Goal: Transaction & Acquisition: Purchase product/service

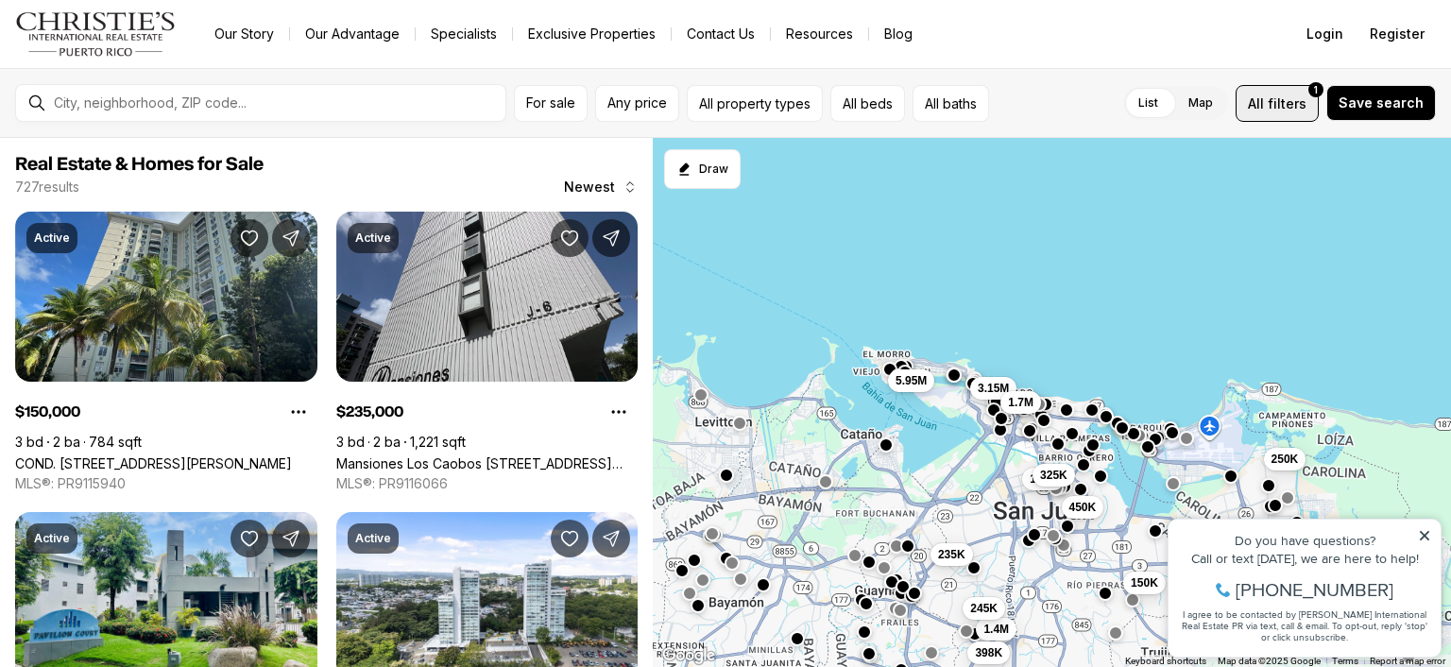
click at [1278, 99] on span "All filters 1" at bounding box center [1277, 104] width 59 height 20
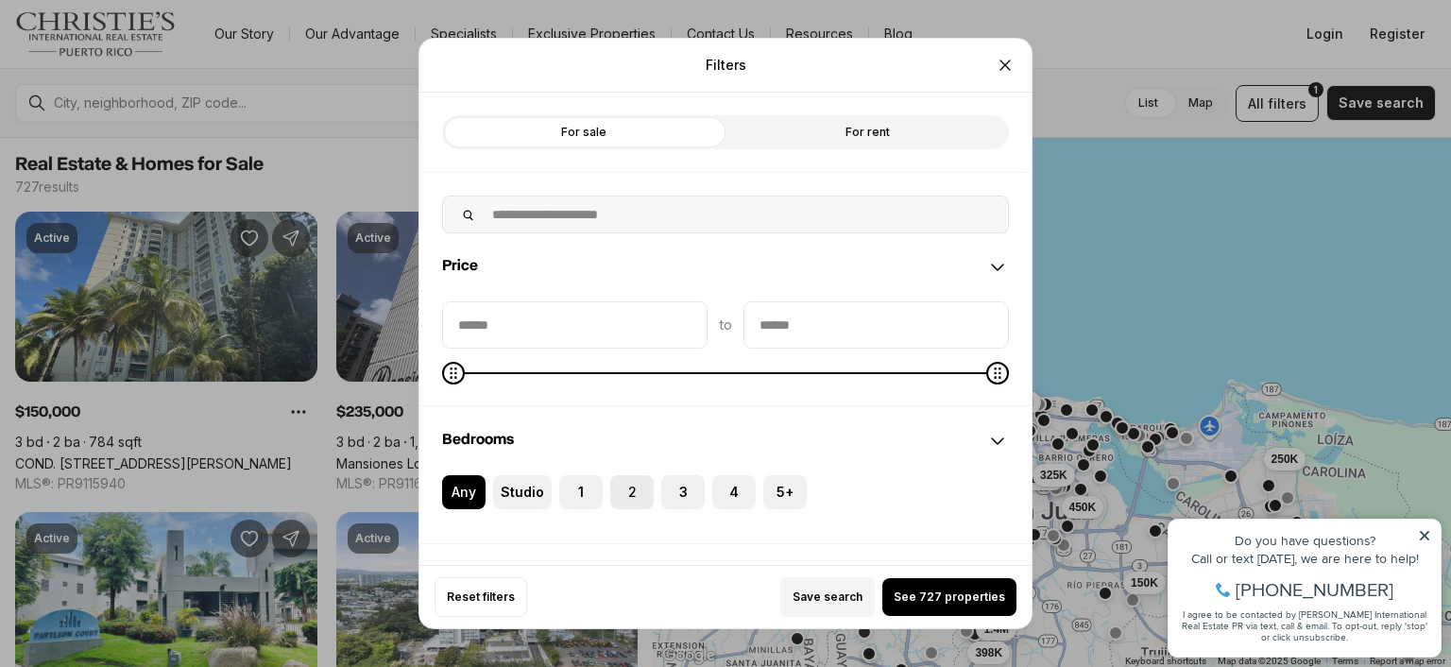
click at [637, 491] on label "2" at bounding box center [631, 492] width 43 height 34
click at [629, 491] on button "2" at bounding box center [619, 484] width 19 height 19
drag, startPoint x: 935, startPoint y: 594, endPoint x: 896, endPoint y: 583, distance: 40.3
click at [933, 594] on span "See 114 properties" at bounding box center [950, 596] width 106 height 15
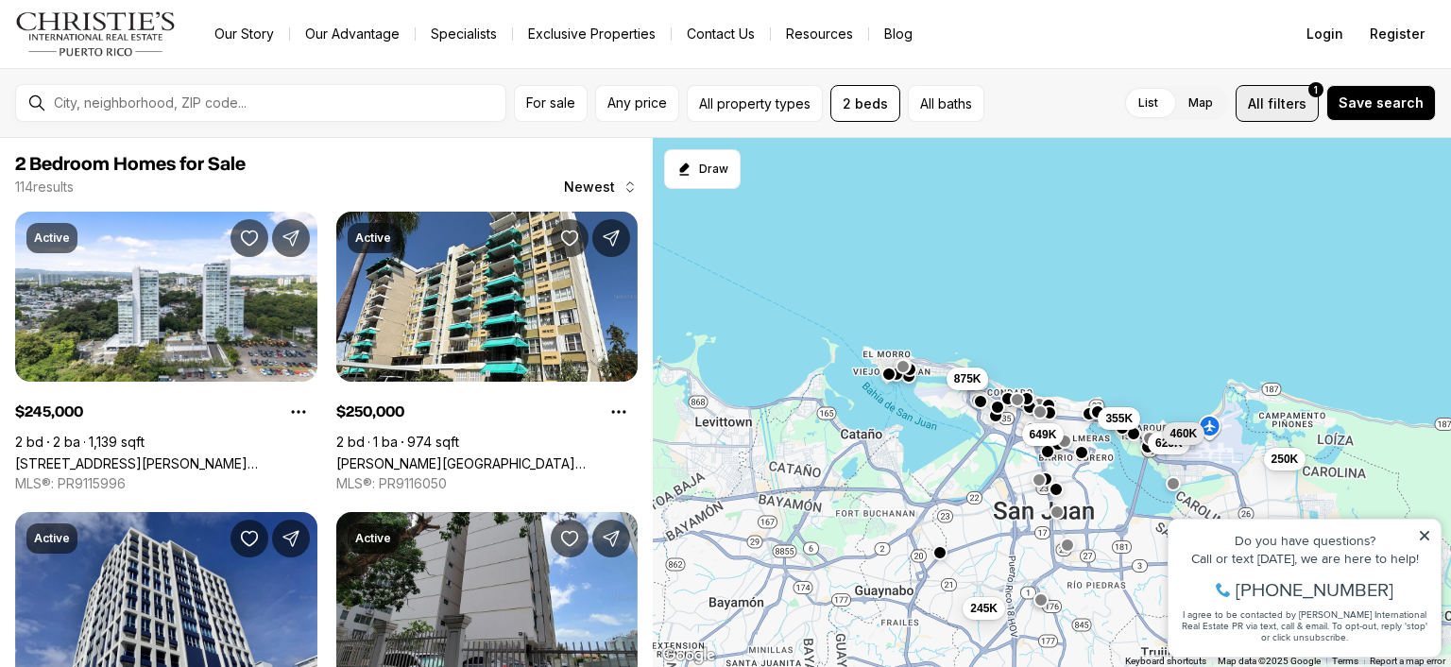
click at [1306, 98] on span "filters" at bounding box center [1287, 104] width 39 height 20
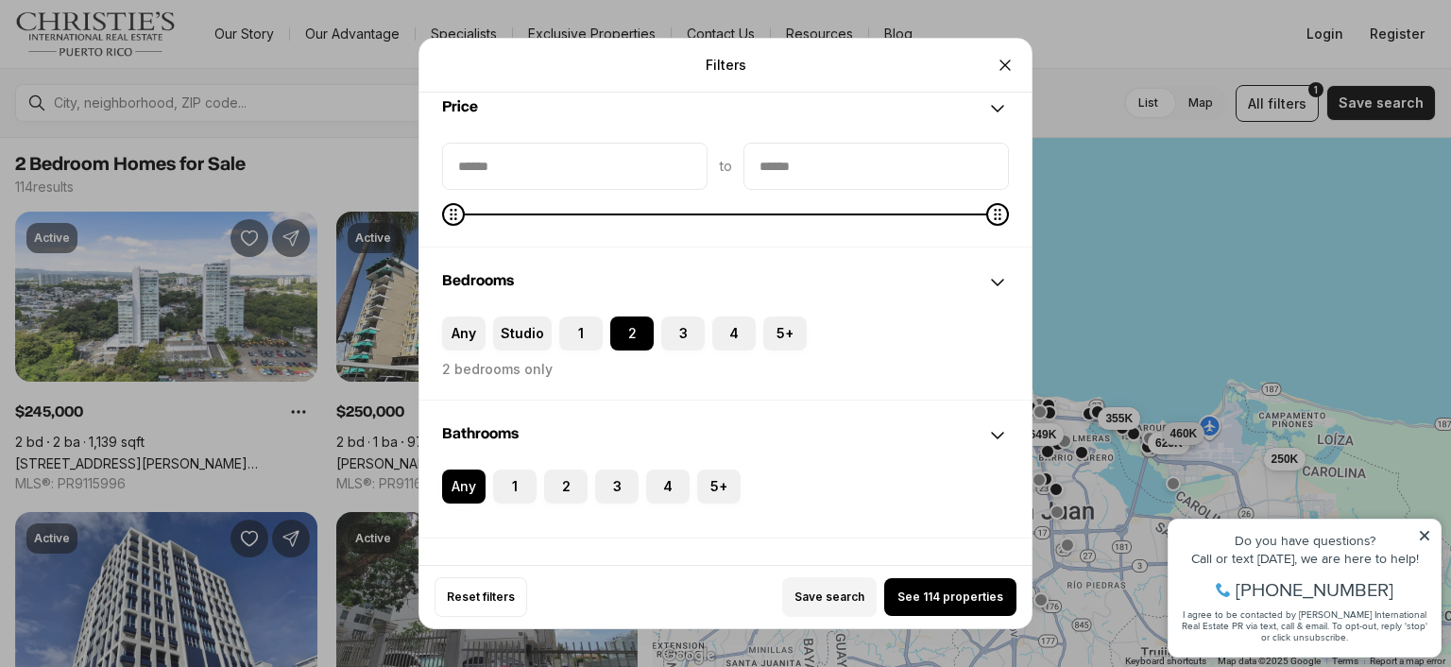
scroll to position [190, 0]
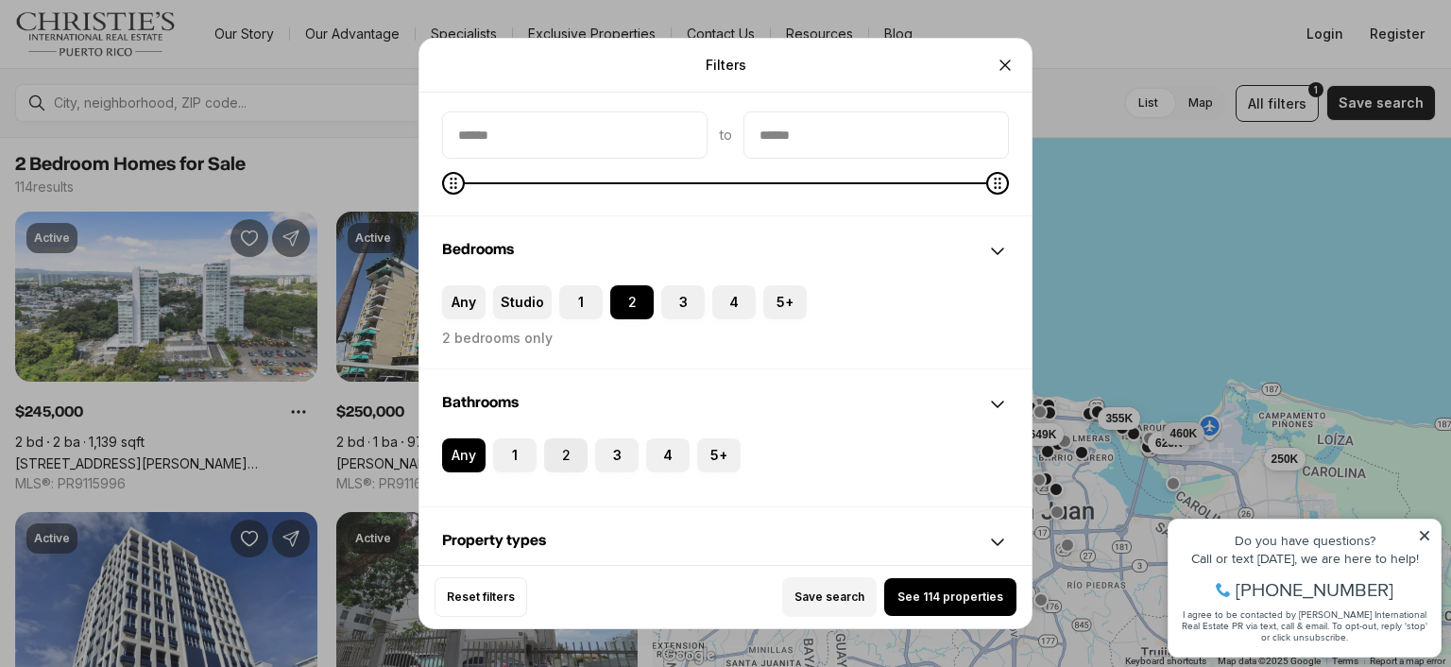
click at [568, 450] on label "2" at bounding box center [565, 455] width 43 height 34
click at [563, 450] on button "2" at bounding box center [553, 447] width 19 height 19
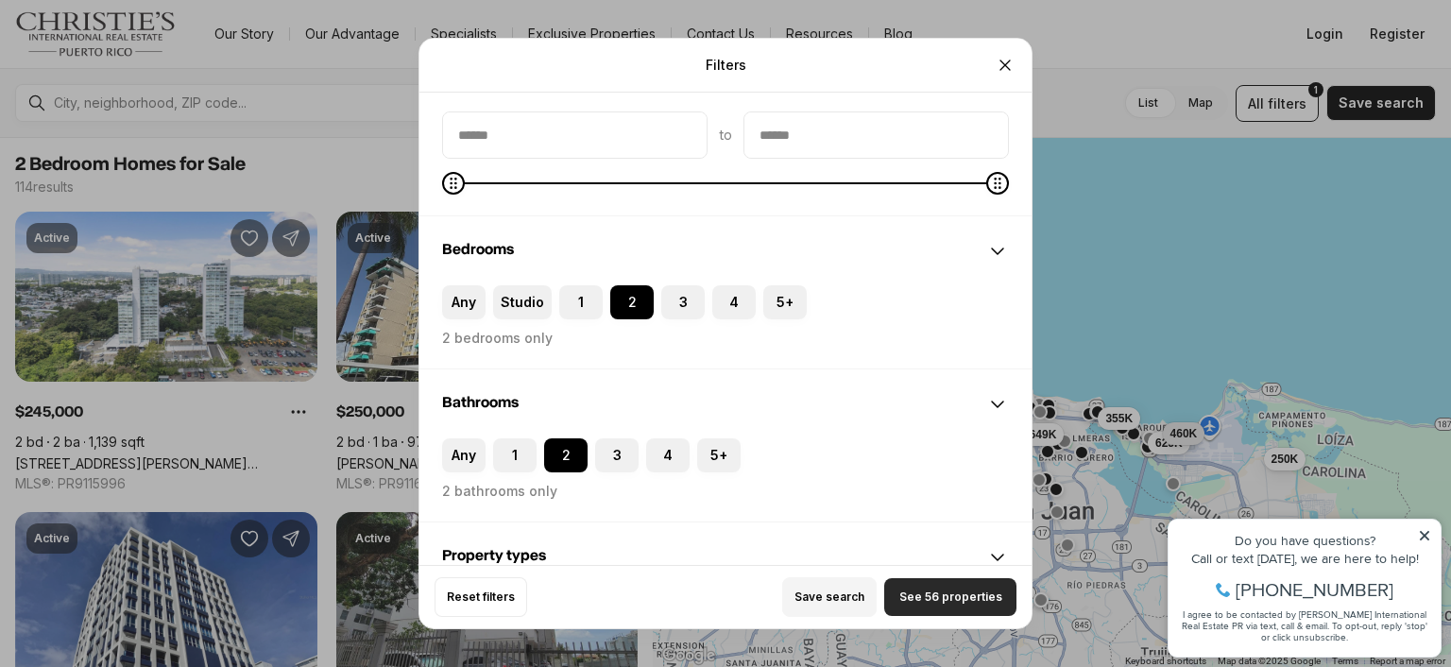
click at [949, 597] on span "See 56 properties" at bounding box center [950, 596] width 103 height 15
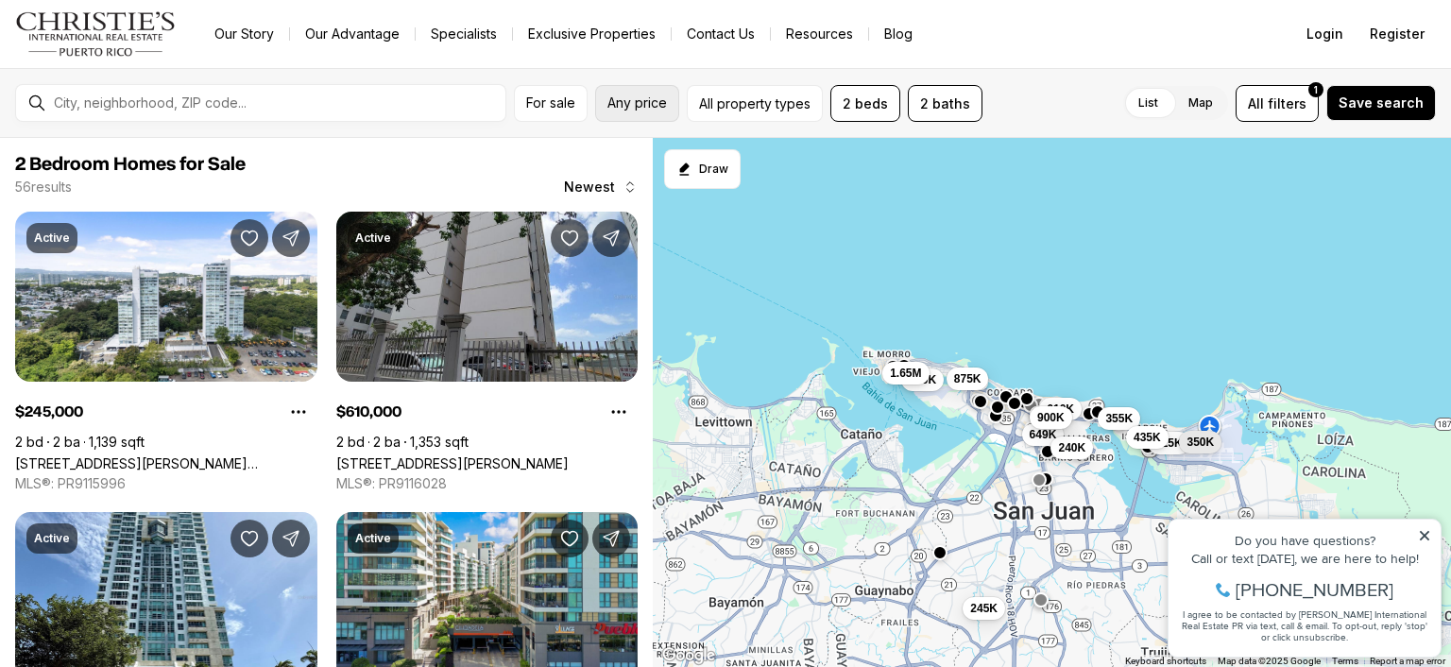
click at [620, 107] on span "Any price" at bounding box center [637, 102] width 60 height 15
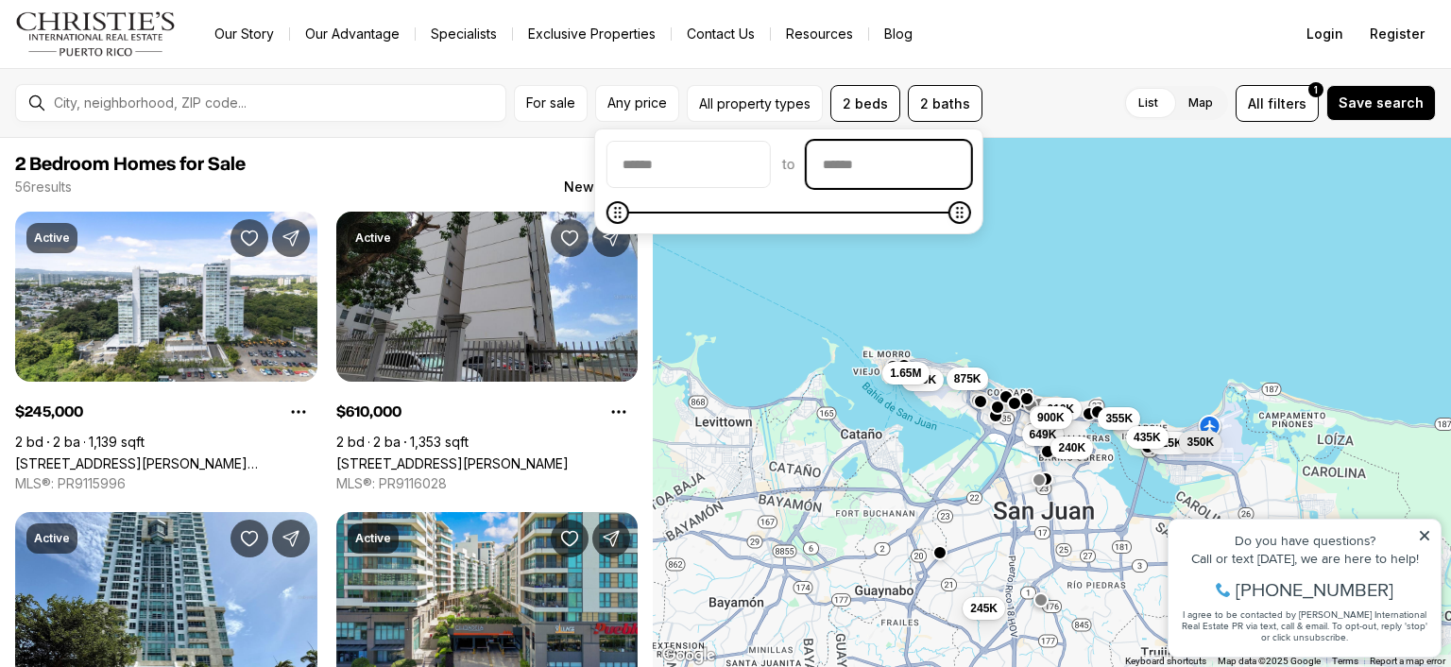
click at [888, 173] on input "priceMax" at bounding box center [889, 164] width 162 height 45
type input "********"
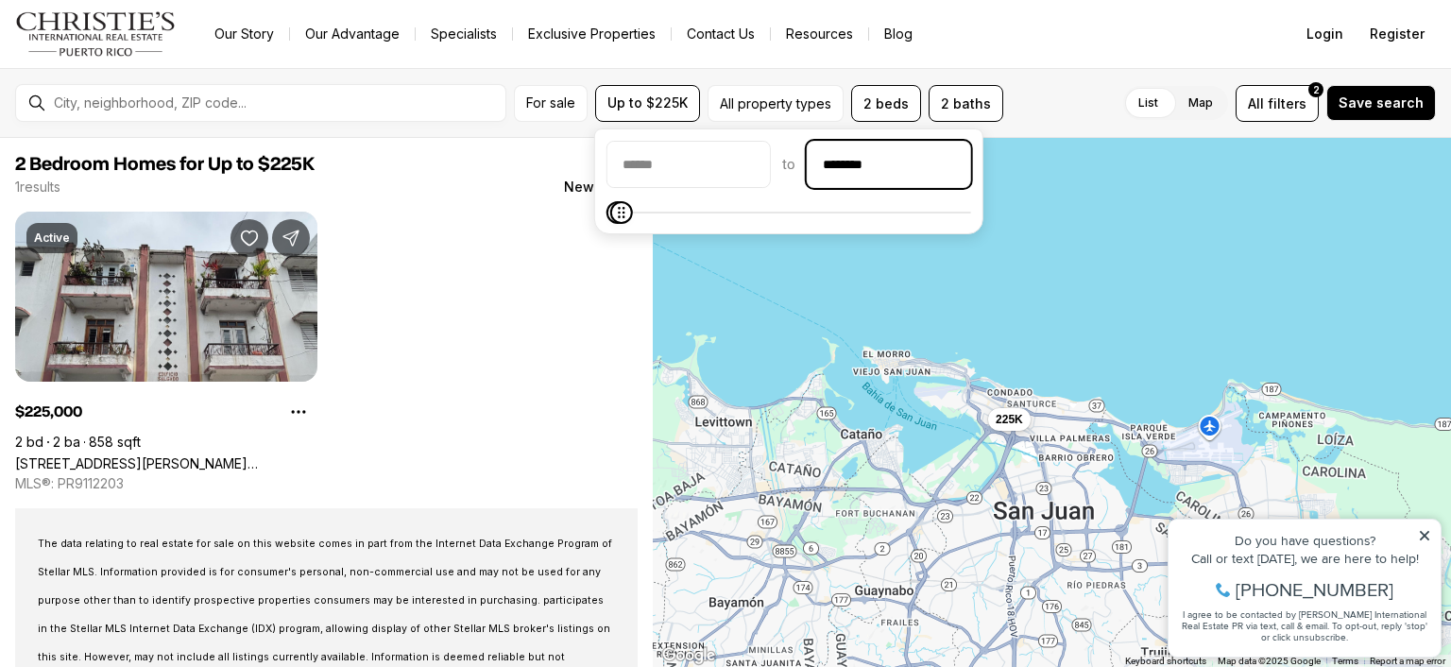
drag, startPoint x: 913, startPoint y: 166, endPoint x: 776, endPoint y: 175, distance: 137.2
click at [808, 175] on input "********" at bounding box center [889, 164] width 162 height 45
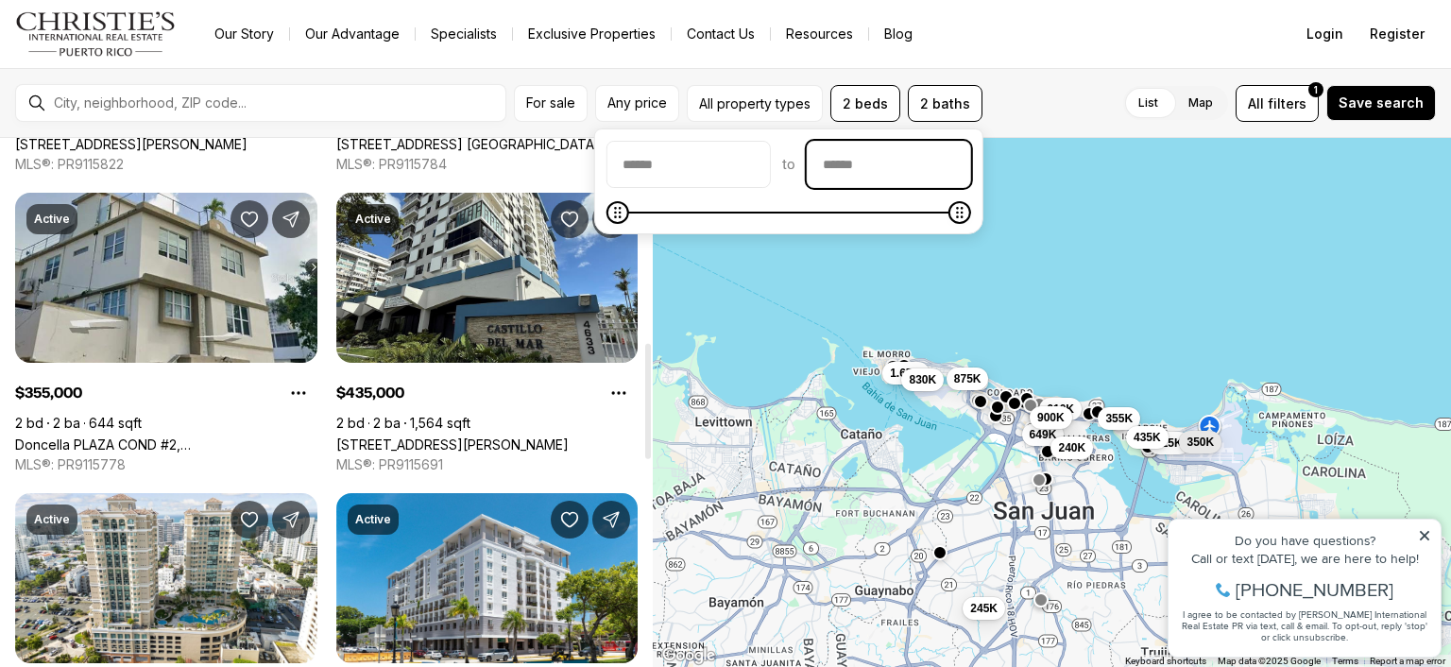
scroll to position [952, 0]
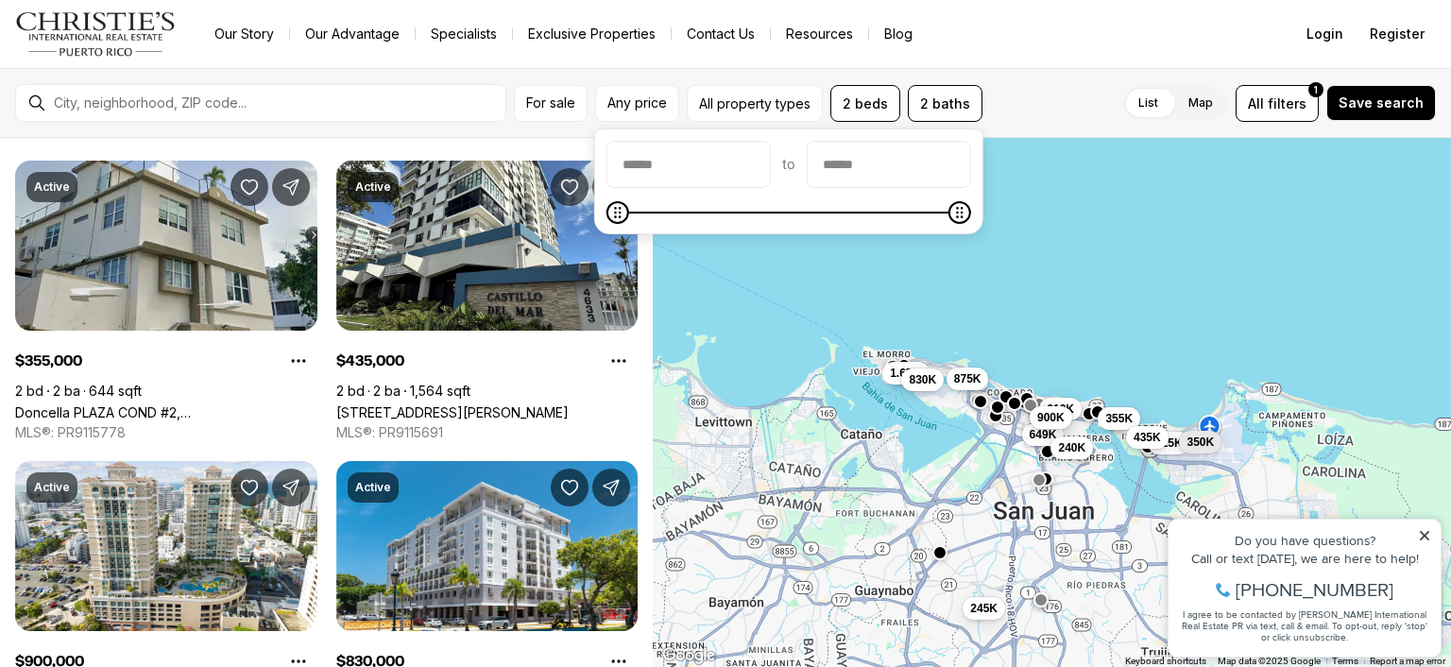
click at [317, 89] on div at bounding box center [275, 103] width 459 height 32
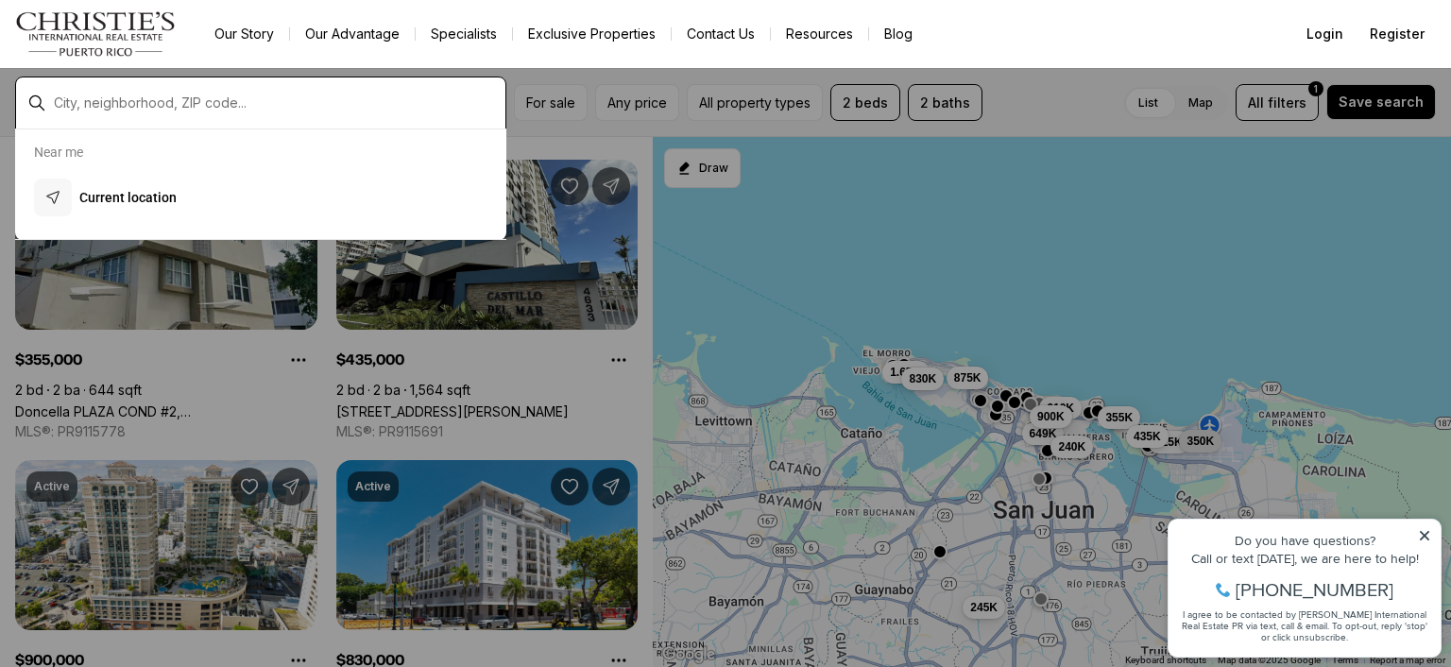
click at [315, 108] on input "text" at bounding box center [276, 102] width 444 height 17
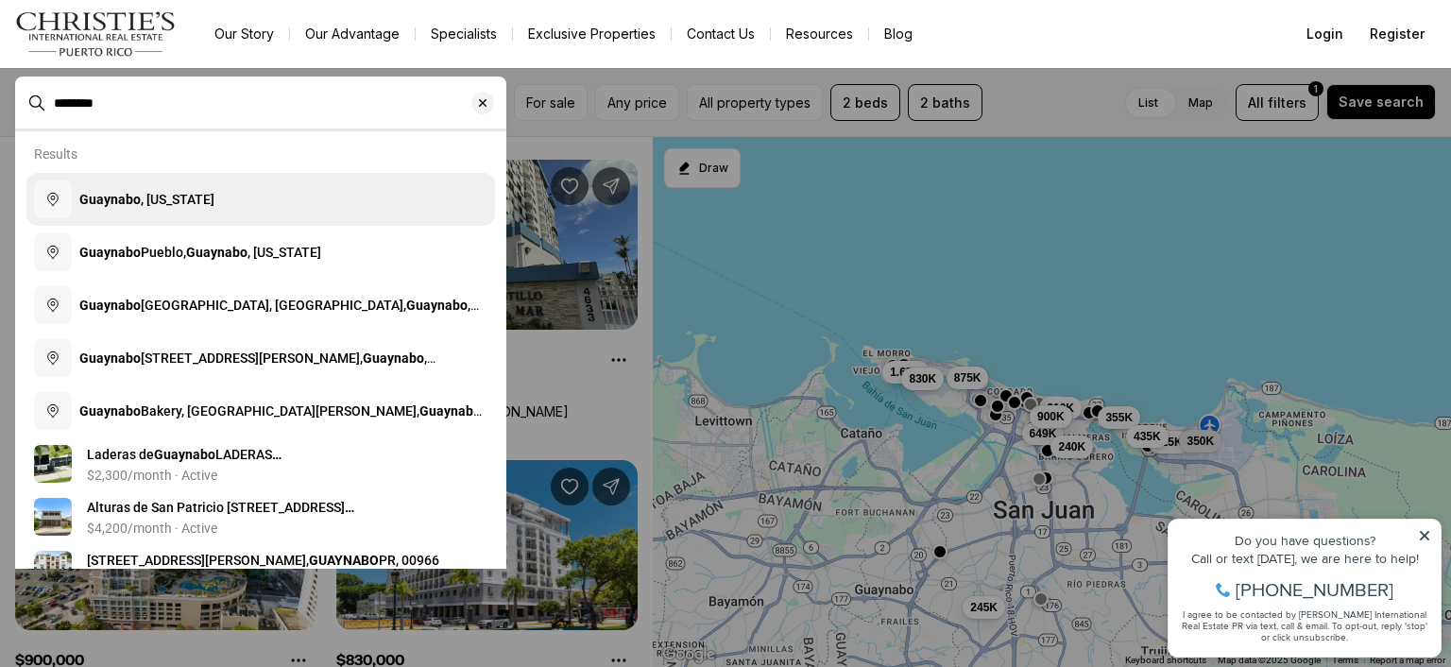
type input "********"
click at [229, 198] on button "Guaynabo , [US_STATE]" at bounding box center [260, 199] width 468 height 53
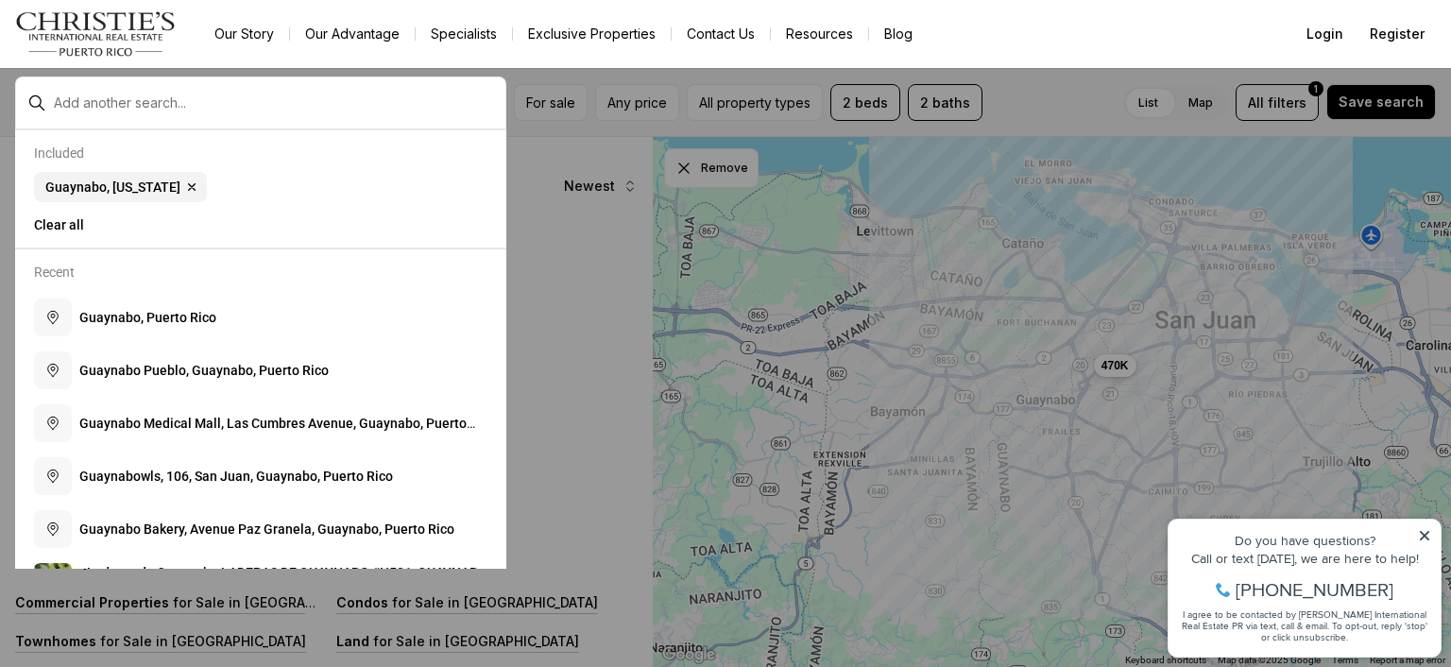
click at [1020, 36] on div "Our Story Our Advantage Specialists Exclusive Properties Contact Us Resources B…" at bounding box center [735, 34] width 1073 height 26
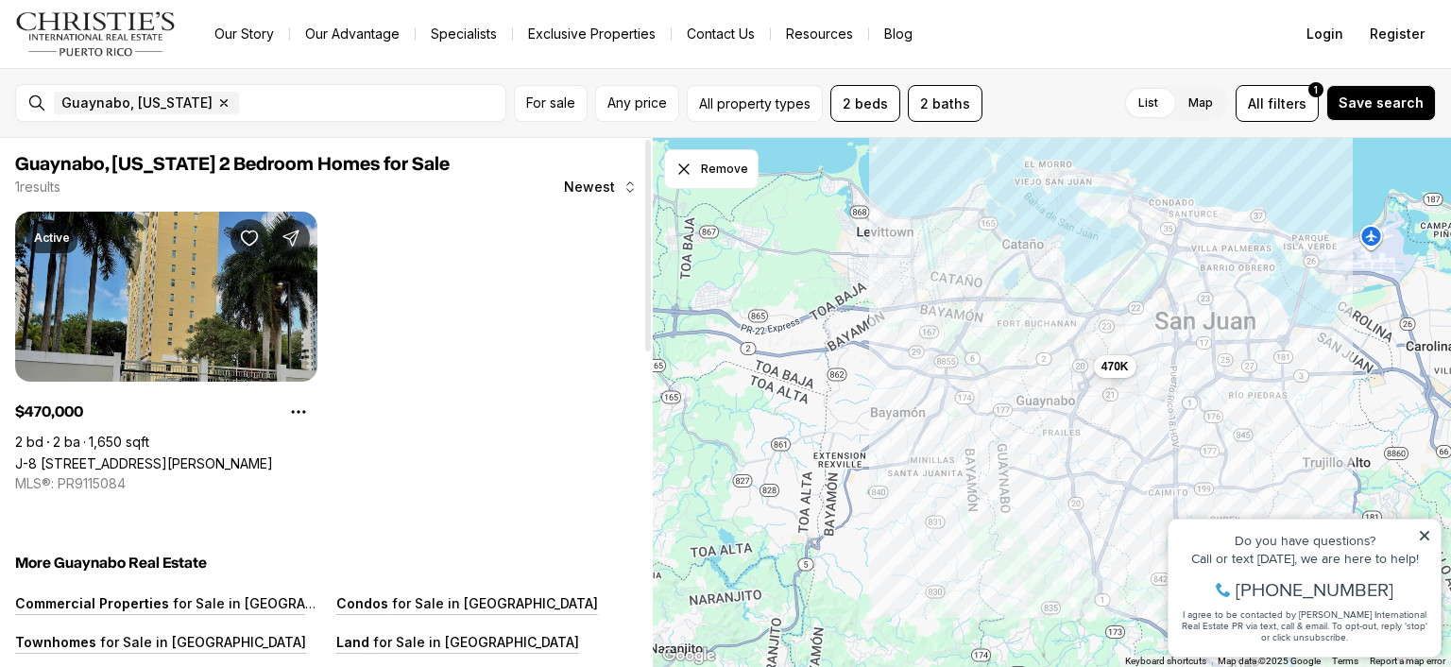
click at [172, 455] on link "J-8 [STREET_ADDRESS][PERSON_NAME]" at bounding box center [144, 463] width 258 height 16
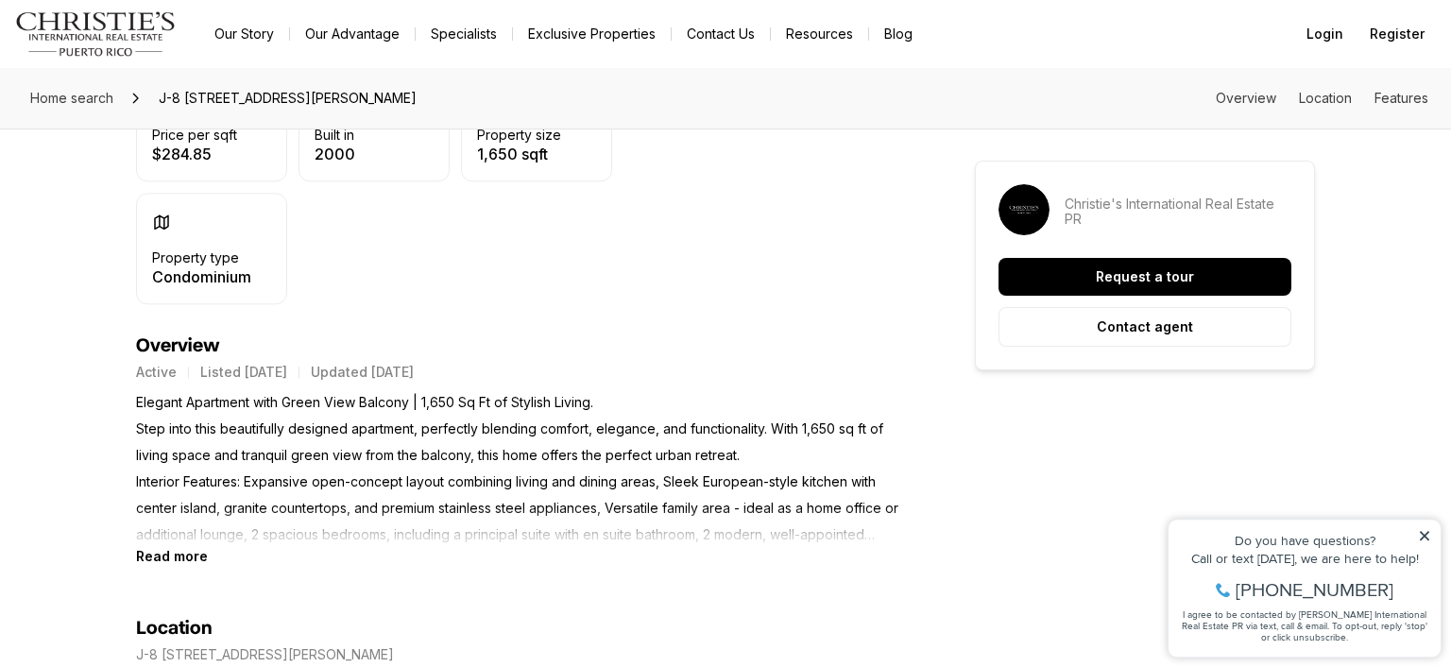
scroll to position [897, 0]
